Goal: Transaction & Acquisition: Purchase product/service

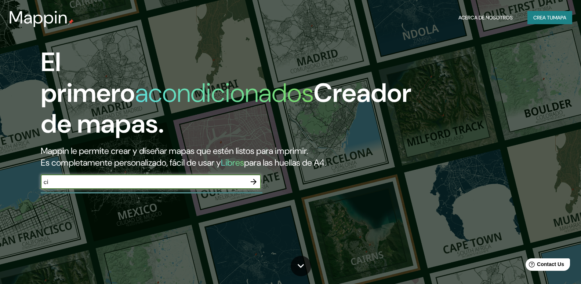
type input "c"
type input "zona 11 [GEOGRAPHIC_DATA]"
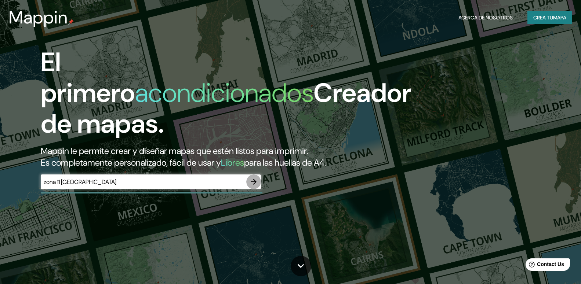
click at [255, 185] on icon "button" at bounding box center [254, 182] width 6 height 6
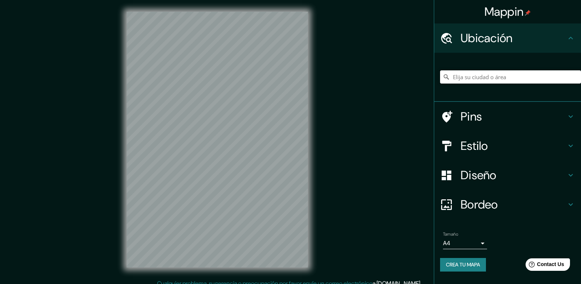
click at [489, 75] on input "Elija su ciudad o área" at bounding box center [510, 76] width 141 height 13
type input "g"
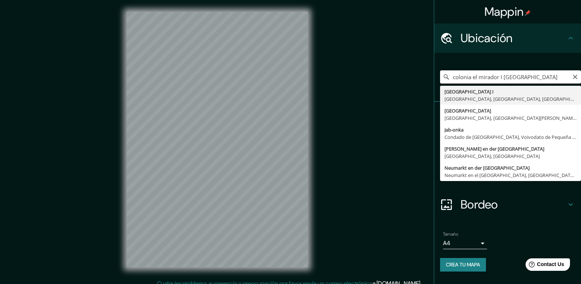
type input "[GEOGRAPHIC_DATA] I, [GEOGRAPHIC_DATA], [GEOGRAPHIC_DATA], [GEOGRAPHIC_DATA]"
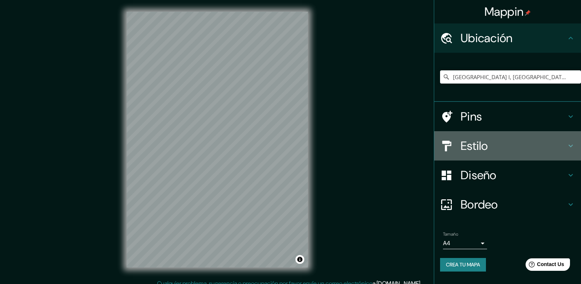
click at [568, 145] on icon at bounding box center [570, 146] width 9 height 9
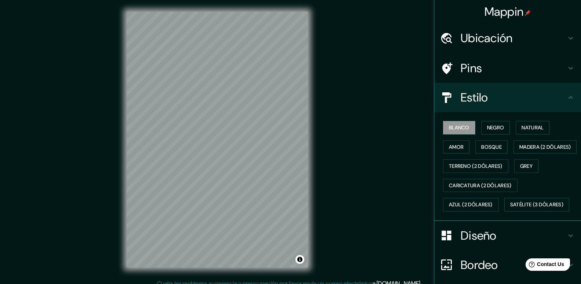
click at [570, 103] on div "Estilo" at bounding box center [507, 97] width 147 height 29
click at [568, 92] on div "Estilo" at bounding box center [507, 97] width 147 height 29
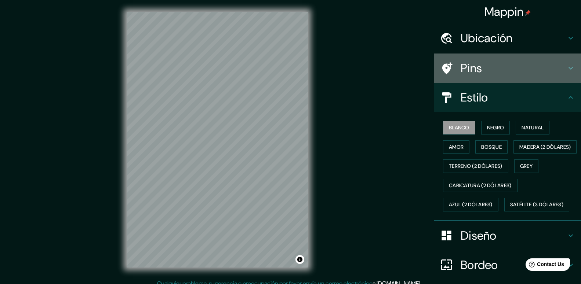
click at [571, 68] on icon at bounding box center [570, 68] width 9 height 9
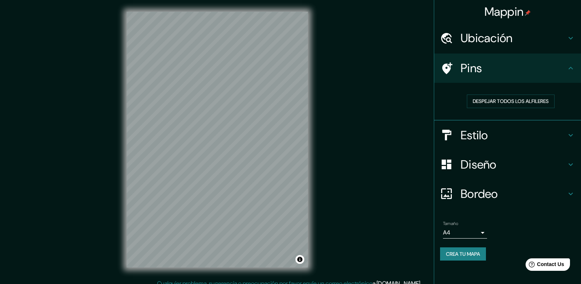
click at [571, 68] on icon at bounding box center [570, 68] width 4 height 3
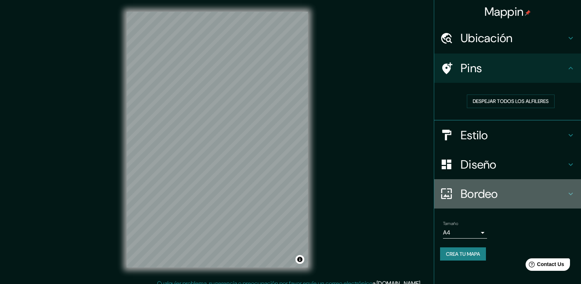
click at [570, 193] on icon at bounding box center [570, 194] width 9 height 9
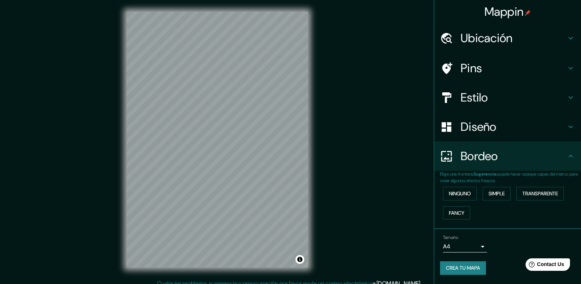
click at [570, 120] on div "Diseño" at bounding box center [507, 126] width 147 height 29
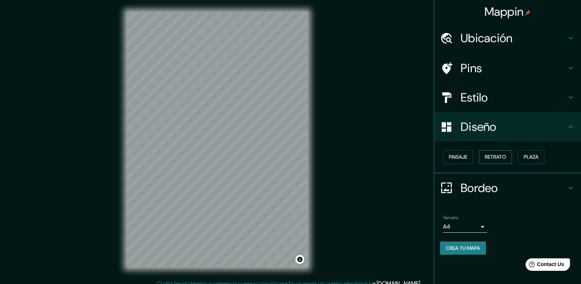
click at [504, 160] on button "Retrato" at bounding box center [495, 157] width 33 height 14
click at [532, 156] on button "Plaza" at bounding box center [531, 157] width 26 height 14
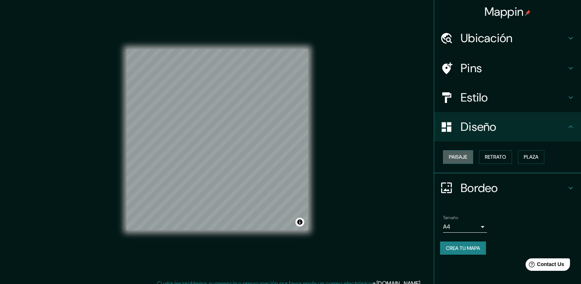
click at [460, 163] on button "Paisaje" at bounding box center [458, 157] width 30 height 14
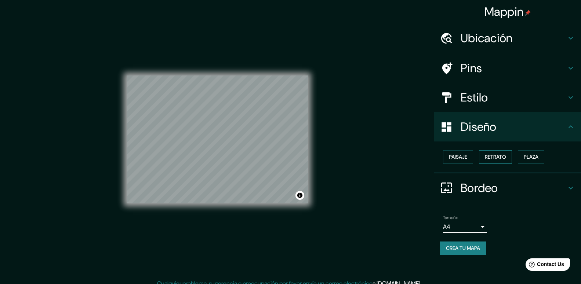
click at [488, 159] on button "Retrato" at bounding box center [495, 157] width 33 height 14
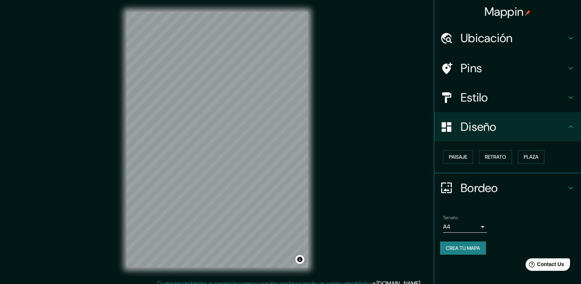
click at [567, 37] on icon at bounding box center [570, 38] width 9 height 9
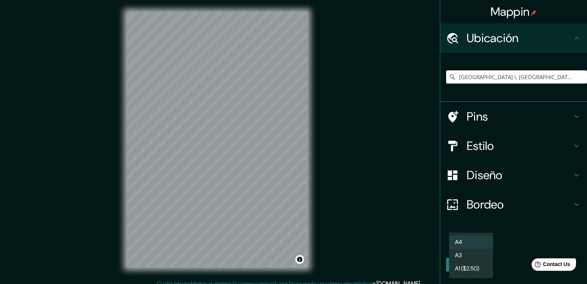
click at [480, 243] on body "Mappin Ubicación Colonia El Mirador I, Ciudad de Guatemala, Departamento de Gua…" at bounding box center [293, 142] width 587 height 284
click at [528, 243] on div at bounding box center [293, 142] width 587 height 284
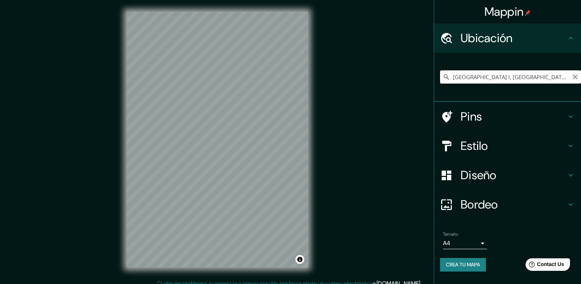
click at [573, 76] on icon "Despejado" at bounding box center [575, 77] width 6 height 6
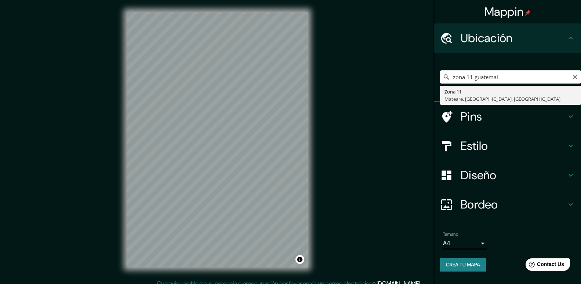
type input "zona 11 guatemala"
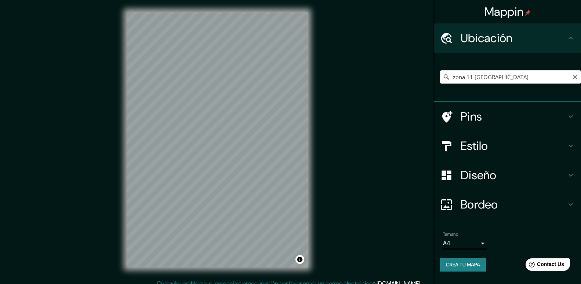
click at [504, 145] on h4 "Estilo" at bounding box center [514, 146] width 106 height 15
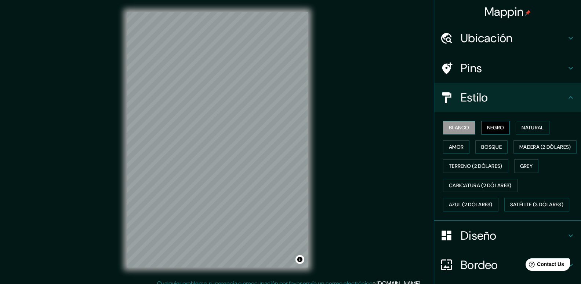
click at [496, 129] on button "Negro" at bounding box center [495, 128] width 29 height 14
click at [535, 131] on button "Natural" at bounding box center [533, 128] width 34 height 14
click at [459, 126] on button "Blanco" at bounding box center [459, 128] width 32 height 14
click at [571, 97] on icon at bounding box center [570, 97] width 4 height 3
click at [518, 93] on h4 "Estilo" at bounding box center [514, 97] width 106 height 15
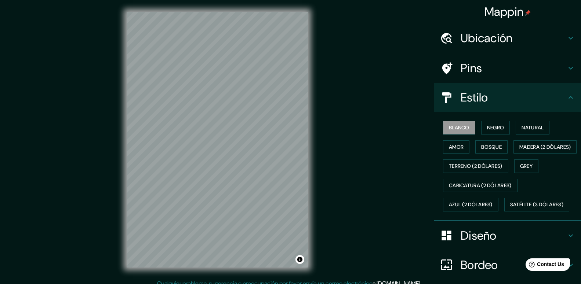
click at [486, 94] on h4 "Estilo" at bounding box center [514, 97] width 106 height 15
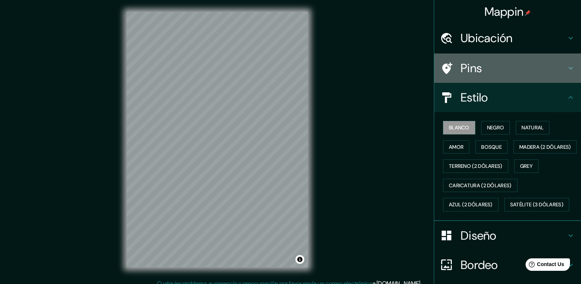
click at [497, 61] on div "Pins" at bounding box center [507, 68] width 147 height 29
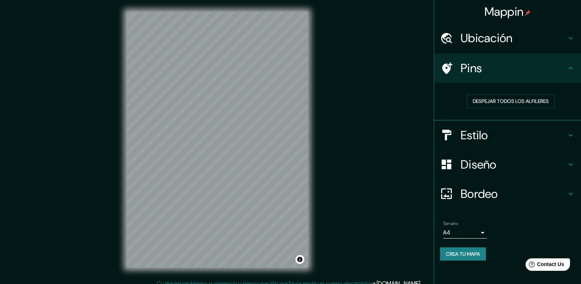
click at [494, 162] on h4 "Diseño" at bounding box center [514, 164] width 106 height 15
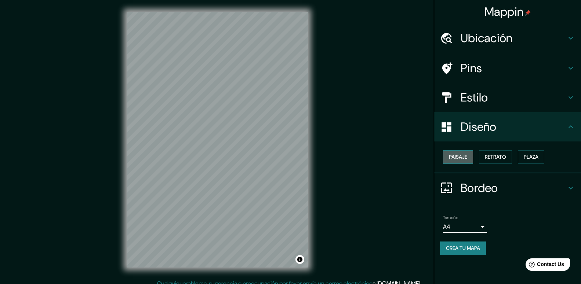
click at [459, 159] on button "Paisaje" at bounding box center [458, 157] width 30 height 14
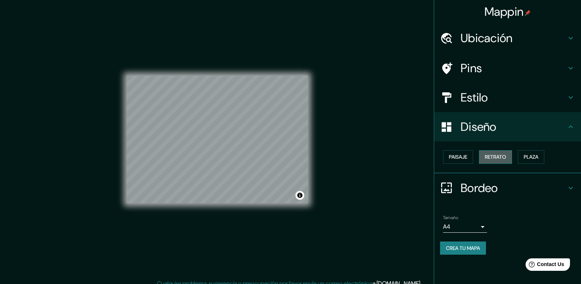
click at [494, 156] on button "Retrato" at bounding box center [495, 157] width 33 height 14
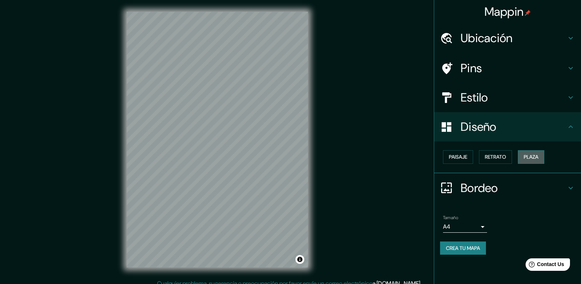
click at [527, 157] on button "Plaza" at bounding box center [531, 157] width 26 height 14
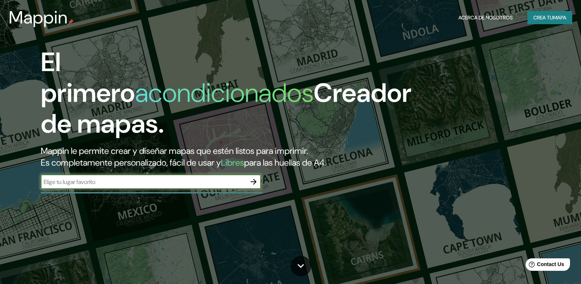
click at [255, 185] on icon "button" at bounding box center [254, 182] width 6 height 6
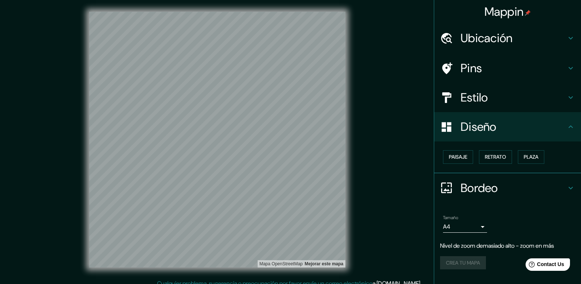
click at [362, 177] on div "Mappin Ubicación Pins Estilo Diseño Paisaje Retrato Plaza Bordeo Elige una fron…" at bounding box center [290, 145] width 581 height 291
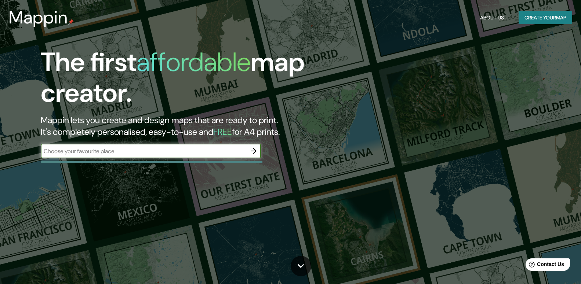
click at [195, 155] on input "text" at bounding box center [144, 151] width 206 height 8
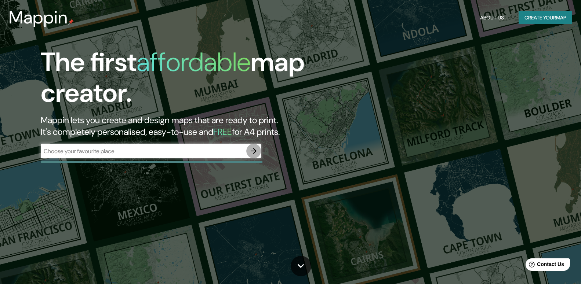
click at [254, 156] on icon "button" at bounding box center [253, 151] width 9 height 9
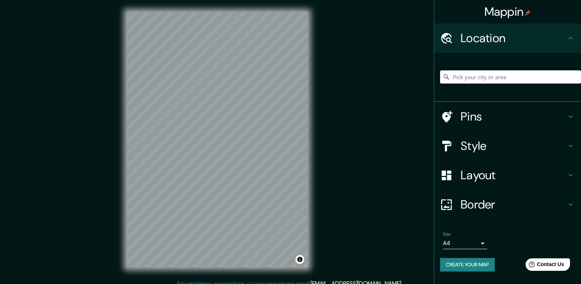
click at [491, 78] on input "Pick your city or area" at bounding box center [510, 76] width 141 height 13
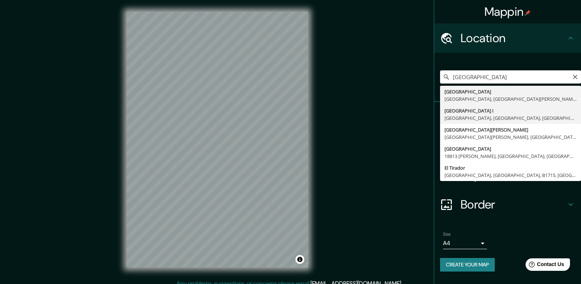
type input "[GEOGRAPHIC_DATA] I, [GEOGRAPHIC_DATA], [GEOGRAPHIC_DATA], [GEOGRAPHIC_DATA]"
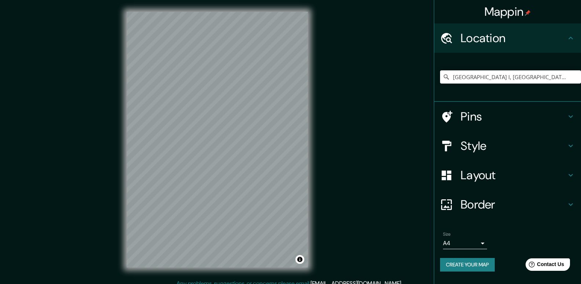
click at [529, 117] on h4 "Pins" at bounding box center [514, 116] width 106 height 15
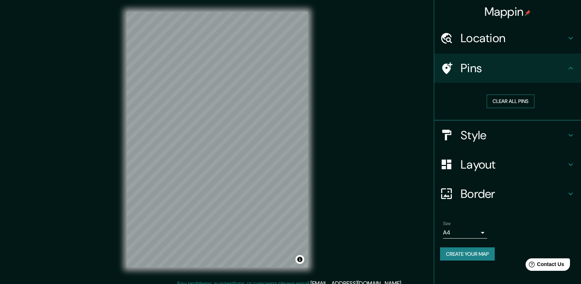
click at [521, 101] on button "Clear all pins" at bounding box center [511, 102] width 48 height 14
click at [228, 126] on div at bounding box center [229, 125] width 6 height 6
click at [524, 136] on h4 "Style" at bounding box center [514, 135] width 106 height 15
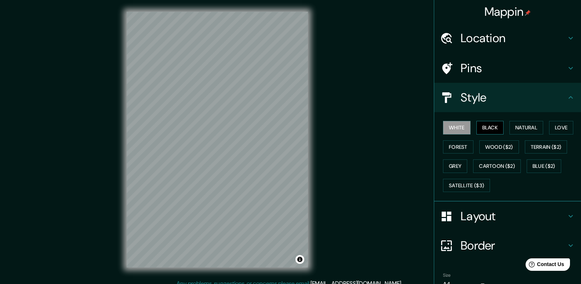
click at [500, 134] on button "Black" at bounding box center [490, 128] width 28 height 14
click at [521, 131] on button "Natural" at bounding box center [526, 128] width 34 height 14
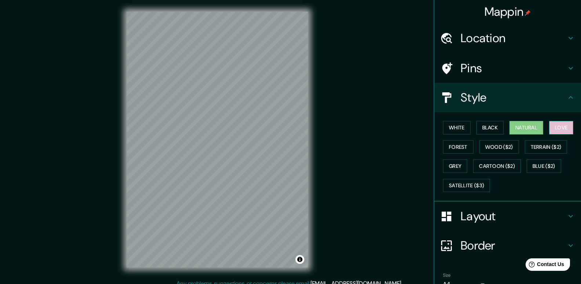
click at [554, 128] on button "Love" at bounding box center [561, 128] width 24 height 14
click at [458, 146] on button "Forest" at bounding box center [458, 148] width 30 height 14
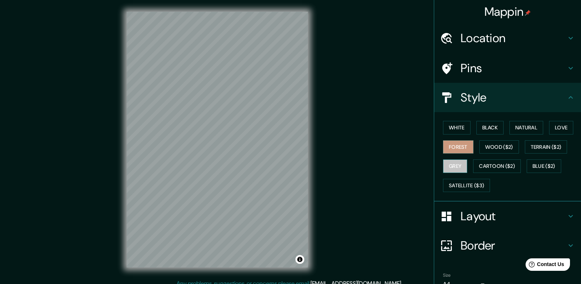
click at [459, 166] on button "Grey" at bounding box center [455, 167] width 24 height 14
click at [462, 125] on button "White" at bounding box center [457, 128] width 28 height 14
click at [493, 130] on button "Black" at bounding box center [490, 128] width 28 height 14
